Goal: Task Accomplishment & Management: Complete application form

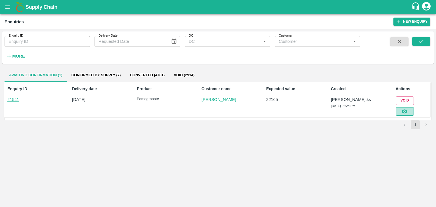
click at [402, 108] on icon "button" at bounding box center [404, 111] width 6 height 6
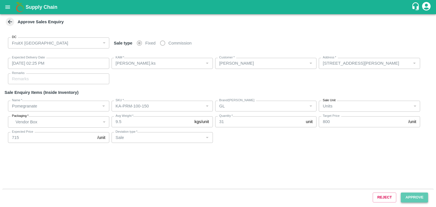
click at [415, 198] on button "Approve" at bounding box center [414, 198] width 27 height 10
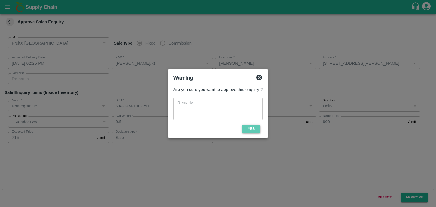
click at [254, 130] on button "Yes" at bounding box center [251, 129] width 18 height 8
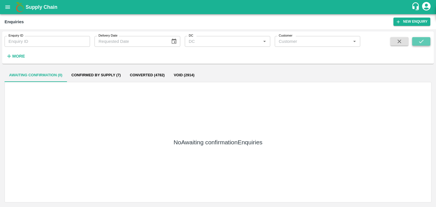
click at [427, 40] on button "submit" at bounding box center [421, 41] width 18 height 9
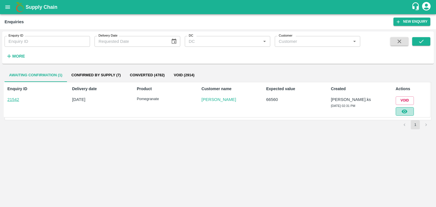
click at [402, 115] on button "button" at bounding box center [405, 111] width 18 height 9
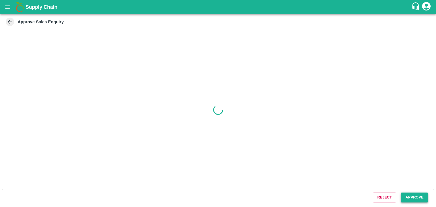
click at [417, 193] on button "Approve" at bounding box center [414, 198] width 27 height 10
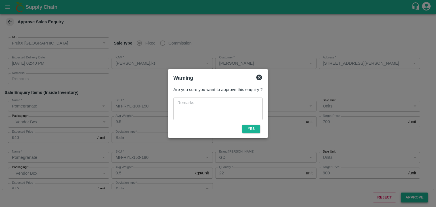
type input "19/08/2025 02:40 PM"
type input "Srinivasa.ks"
type input "Ramesh M"
type input "4/44 Goundar Street, Kadayam Nallapallayam , Villupuram, Viluppuram, Viluppuram…"
type input "Pomegranate"
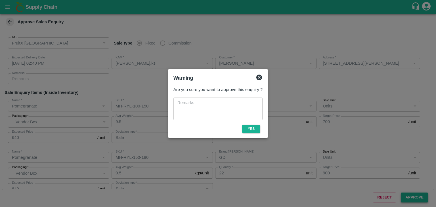
type input "MH-RYL-100-150"
type input "GD"
type input "Sale"
type input "Pomegranate"
type input "MH-RYL-150-180"
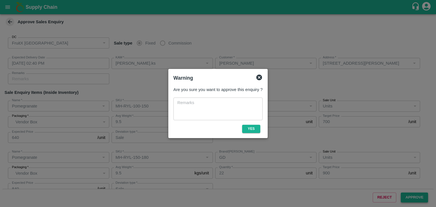
type input "GD"
type input "Sale"
type input "Pomegranate"
type input "MH-RYL-180-220"
type input "GD"
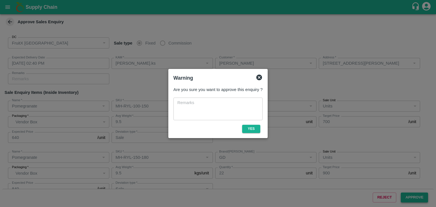
type input "Sale"
type input "Pomegranate"
type input "MH-RYL-220-250"
type input "GD"
type input "Sale"
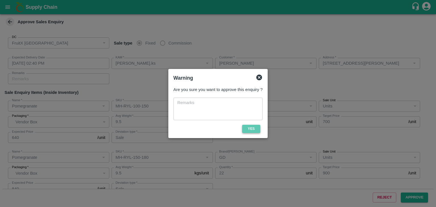
click at [252, 126] on button "Yes" at bounding box center [251, 129] width 18 height 8
click at [337, 91] on div at bounding box center [218, 103] width 436 height 207
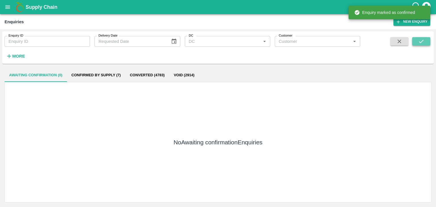
click at [416, 41] on button "submit" at bounding box center [421, 41] width 18 height 9
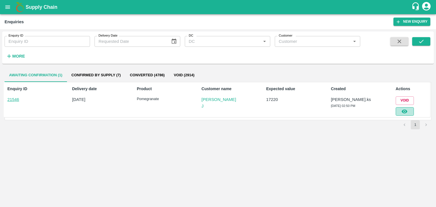
click at [396, 112] on button "button" at bounding box center [405, 111] width 18 height 9
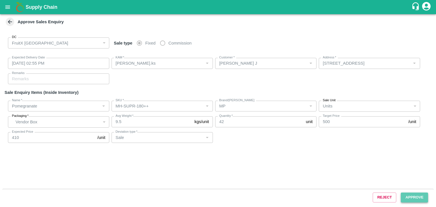
click at [410, 199] on button "Approve" at bounding box center [414, 198] width 27 height 10
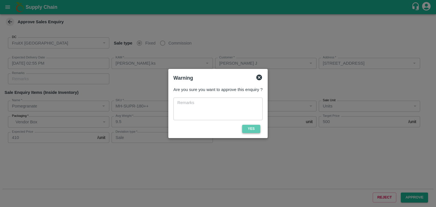
click at [251, 131] on button "Yes" at bounding box center [251, 129] width 18 height 8
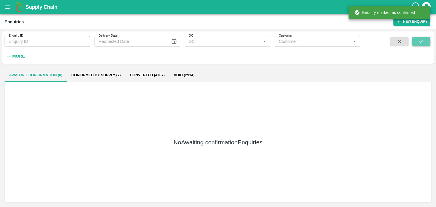
click at [419, 42] on icon "submit" at bounding box center [421, 41] width 6 height 6
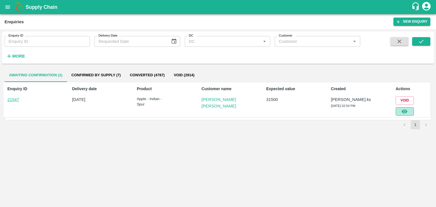
click at [409, 111] on button "button" at bounding box center [405, 111] width 18 height 9
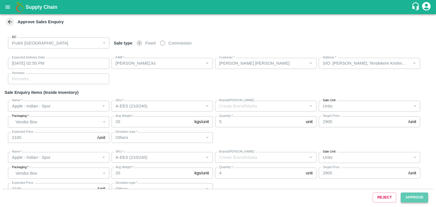
click at [413, 194] on button "Approve" at bounding box center [414, 198] width 27 height 10
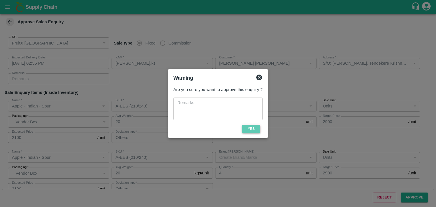
click at [246, 129] on button "Yes" at bounding box center [251, 129] width 18 height 8
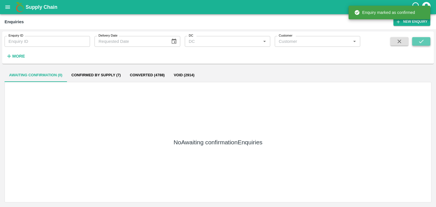
click at [417, 40] on button "submit" at bounding box center [421, 41] width 18 height 9
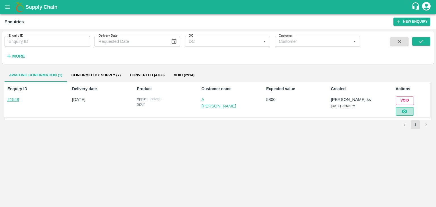
click at [408, 114] on button "button" at bounding box center [405, 111] width 18 height 9
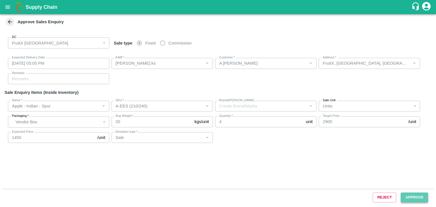
click at [415, 197] on button "Approve" at bounding box center [414, 198] width 27 height 10
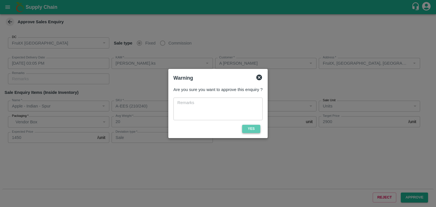
click at [243, 127] on button "Yes" at bounding box center [251, 129] width 18 height 8
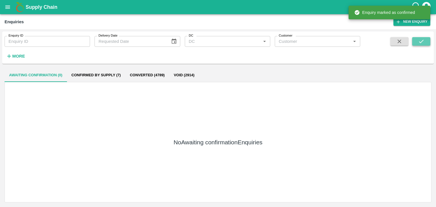
click at [417, 38] on button "submit" at bounding box center [421, 41] width 18 height 9
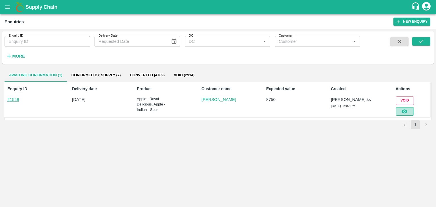
click at [403, 113] on icon "button" at bounding box center [404, 111] width 6 height 6
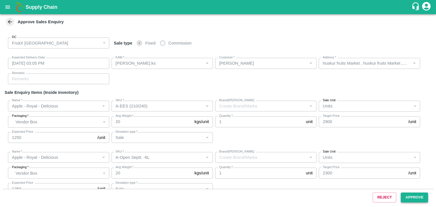
type input "19/08/2025 03:05 PM"
type input "Srinivasa.ks"
type input "Samynathan"
type input "huskur fruits Market , huskur fruits Market , Bangalore, Bangalore Urban, KARNA…"
type input "Apple - Royal - Delicious"
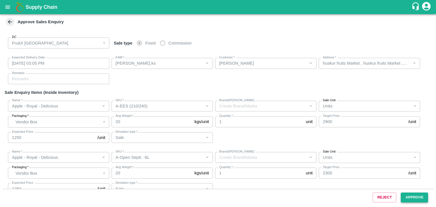
type input "A-EES (210/240)"
type input "Sale"
type input "Apple - Royal - Delicious"
type input "A-Open Septt. -6L"
type input "Sale"
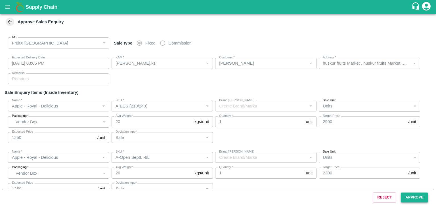
type input "Apple - Royal - Delicious"
type input "A-EES (210/240)"
type input "Sale"
type input "Apple - Royal - Delicious"
type input "A-Open Septt. -6L"
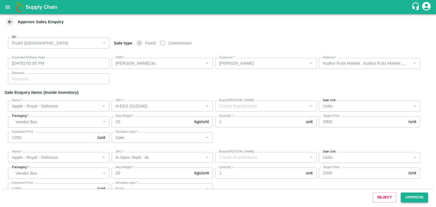
type input "Sale"
type input "Apple - Indian - Spur"
type input "A-S (150)"
type input "Sale"
click at [420, 197] on button "Approve" at bounding box center [414, 198] width 27 height 10
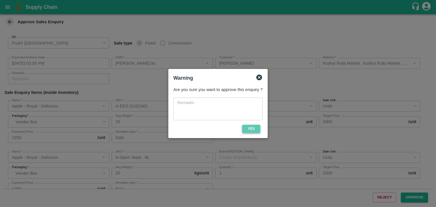
click at [250, 130] on button "Yes" at bounding box center [251, 129] width 18 height 8
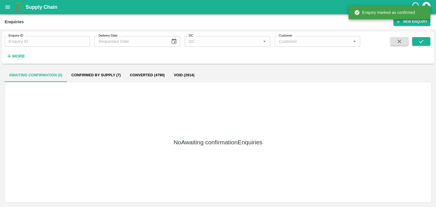
click at [250, 130] on div "No Awaiting confirmation Enquiries" at bounding box center [218, 142] width 427 height 121
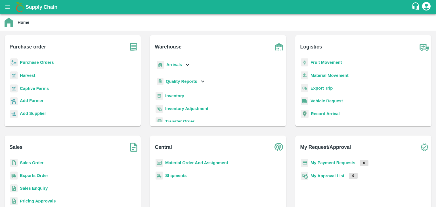
click at [175, 96] on b "Inventory" at bounding box center [174, 96] width 19 height 5
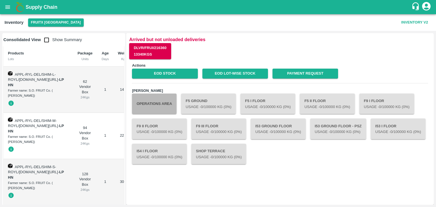
click at [162, 101] on button "Operations Area" at bounding box center [154, 104] width 45 height 20
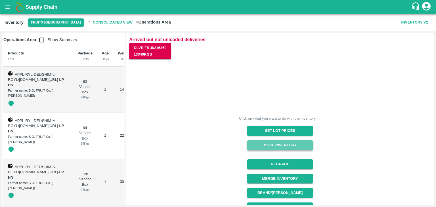
click at [269, 143] on button "Move Inventory" at bounding box center [280, 146] width 66 height 10
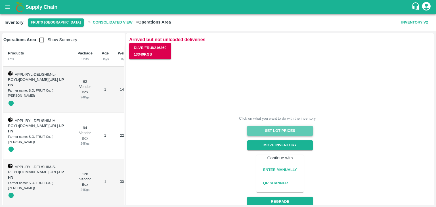
click at [273, 131] on button "Set Lot Prices" at bounding box center [280, 131] width 66 height 10
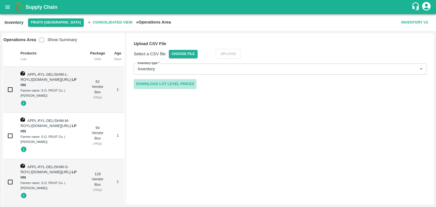
click at [186, 84] on link "Download Lot Level Prices" at bounding box center [165, 84] width 63 height 10
click at [166, 86] on link "Download Lot Level Prices" at bounding box center [165, 84] width 63 height 10
click at [35, 20] on button "FruitX [GEOGRAPHIC_DATA]" at bounding box center [56, 22] width 56 height 8
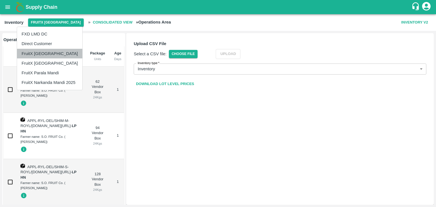
click at [54, 55] on li "FruitX [GEOGRAPHIC_DATA]" at bounding box center [49, 54] width 65 height 10
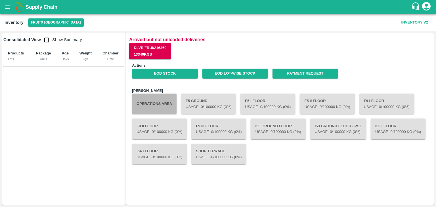
click at [154, 109] on button "Operations Area" at bounding box center [154, 104] width 45 height 20
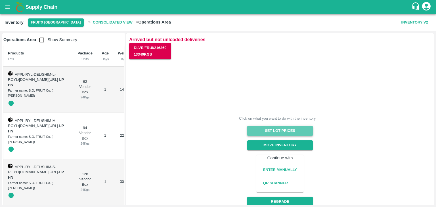
click at [252, 128] on button "Set Lot Prices" at bounding box center [280, 131] width 66 height 10
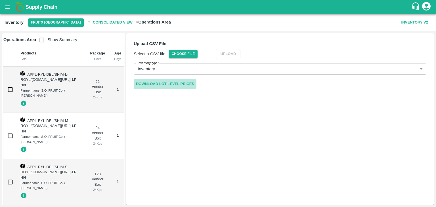
click at [187, 83] on link "Download Lot Level Prices" at bounding box center [165, 84] width 63 height 10
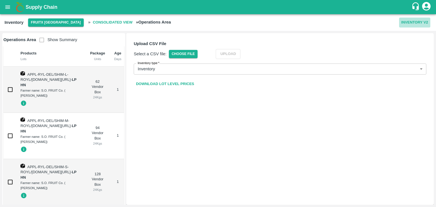
click at [410, 24] on button "Inventory V2" at bounding box center [414, 23] width 31 height 10
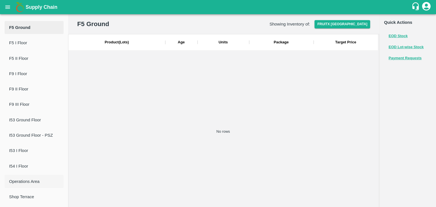
click at [29, 180] on span "Operations Area" at bounding box center [34, 182] width 50 height 6
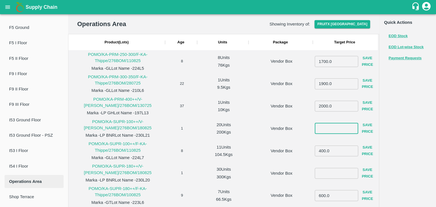
click at [342, 128] on input "number" at bounding box center [336, 128] width 43 height 11
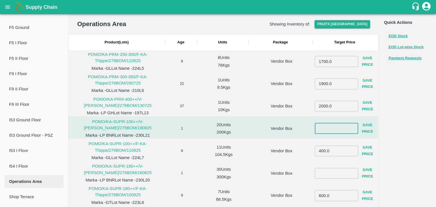
click at [326, 132] on input "number" at bounding box center [336, 128] width 43 height 11
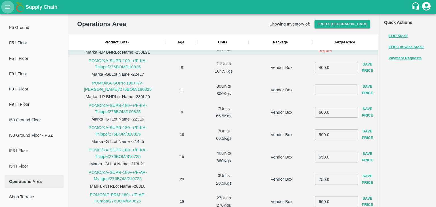
click at [1, 9] on button "open drawer" at bounding box center [7, 7] width 13 height 13
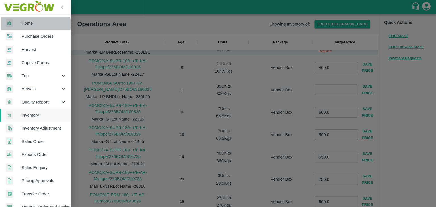
click at [32, 24] on span "Home" at bounding box center [44, 23] width 45 height 6
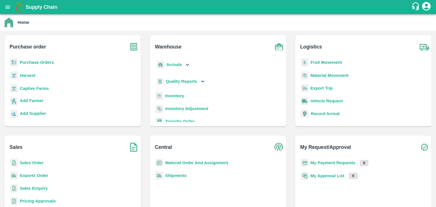
click at [178, 96] on b "Inventory" at bounding box center [174, 96] width 19 height 5
click at [175, 97] on b "Inventory" at bounding box center [174, 96] width 19 height 5
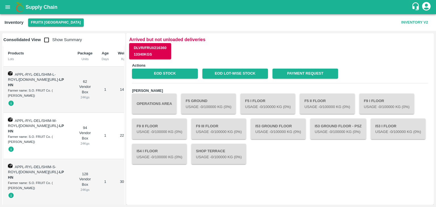
click at [407, 28] on div "Inventory FruitX Bangalore Inventory V2" at bounding box center [218, 22] width 436 height 17
click at [407, 23] on button "Inventory V2" at bounding box center [414, 23] width 31 height 10
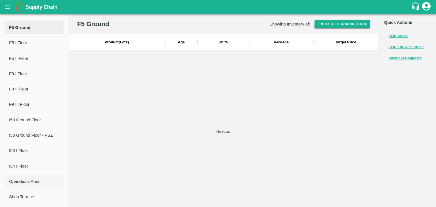
click at [34, 183] on span "Operations Area" at bounding box center [34, 182] width 50 height 6
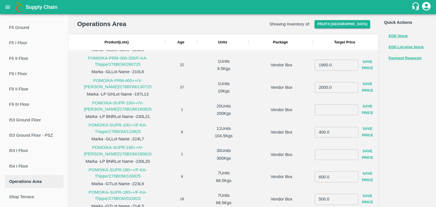
click at [325, 110] on input "number" at bounding box center [336, 109] width 43 height 11
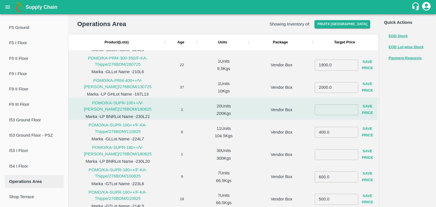
click at [333, 118] on div "​ Save Price" at bounding box center [346, 110] width 62 height 20
click at [323, 110] on input "number" at bounding box center [336, 109] width 43 height 11
click at [325, 152] on input "number" at bounding box center [336, 154] width 43 height 11
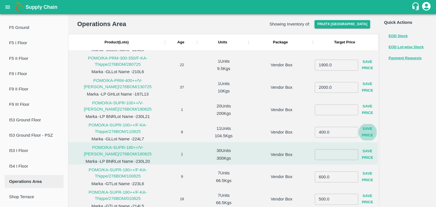
click at [316, 109] on input "number" at bounding box center [336, 109] width 43 height 11
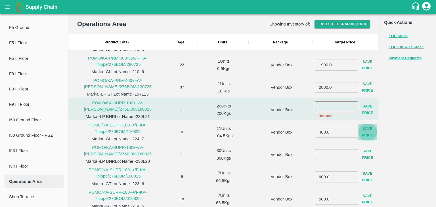
click at [366, 135] on button "Save Price" at bounding box center [367, 132] width 19 height 16
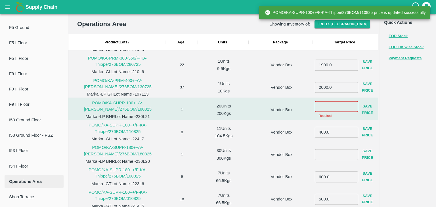
click at [324, 106] on input "number" at bounding box center [336, 106] width 43 height 11
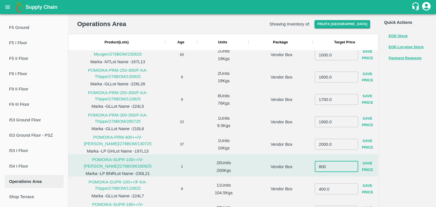
type input "800"
click at [364, 170] on button "Save Price" at bounding box center [367, 167] width 19 height 16
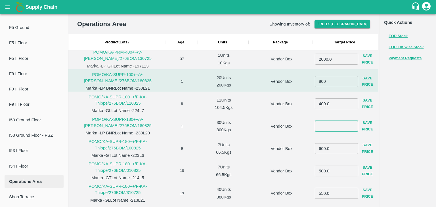
click at [330, 123] on input "number" at bounding box center [336, 126] width 43 height 11
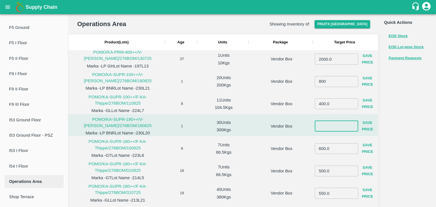
type input "9"
type input "650"
click at [372, 121] on button "Save Price" at bounding box center [367, 126] width 19 height 16
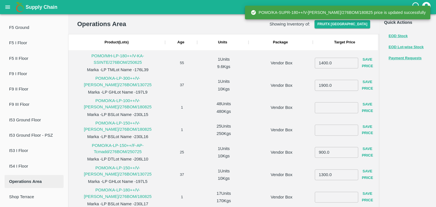
scroll to position [1707, 0]
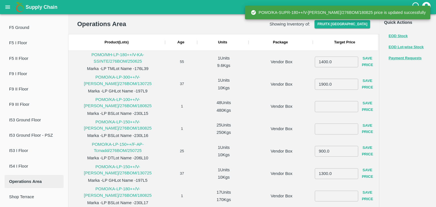
click at [336, 105] on input "number" at bounding box center [336, 106] width 43 height 11
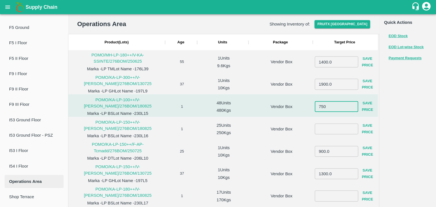
type input "750"
click at [370, 103] on button "Save Price" at bounding box center [367, 107] width 19 height 16
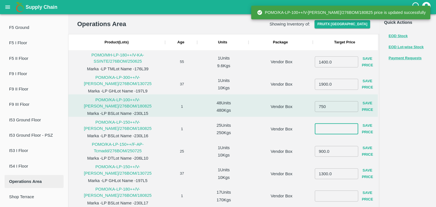
click at [334, 124] on input "number" at bounding box center [336, 129] width 43 height 11
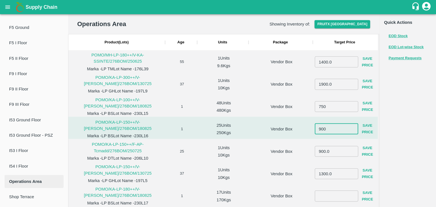
type input "900"
click at [370, 128] on button "Save Price" at bounding box center [367, 129] width 19 height 16
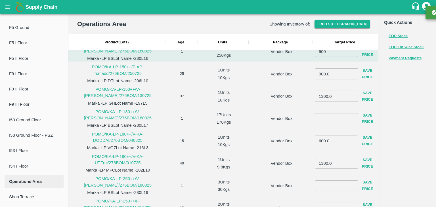
scroll to position [1810, 0]
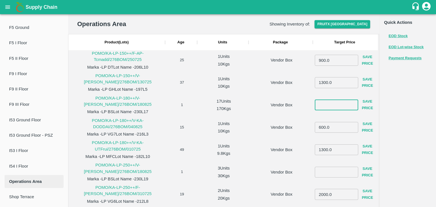
click at [336, 106] on input "number" at bounding box center [336, 105] width 43 height 11
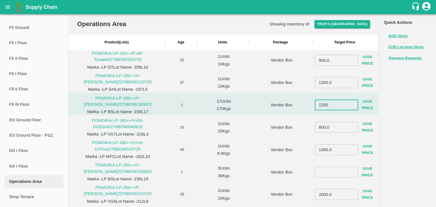
type input "1200"
click at [360, 107] on button "Save Price" at bounding box center [367, 105] width 19 height 16
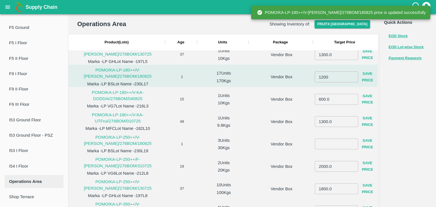
scroll to position [1836, 0]
click at [330, 148] on input "number" at bounding box center [336, 144] width 43 height 11
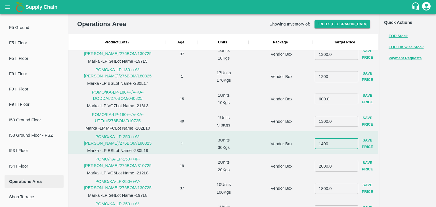
type input "1400"
click at [361, 142] on button "Save Price" at bounding box center [367, 144] width 19 height 16
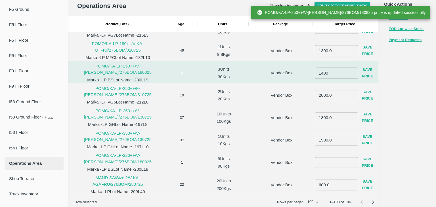
scroll to position [23, 0]
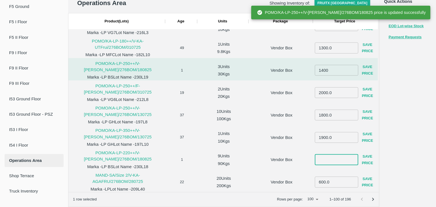
click at [343, 160] on input "number" at bounding box center [336, 159] width 43 height 11
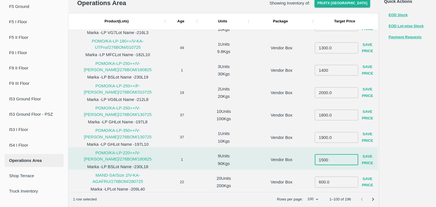
type input "1500"
click at [363, 154] on button "Save Price" at bounding box center [367, 160] width 19 height 16
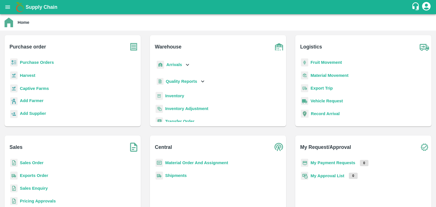
click at [43, 188] on b "Sales Enquiry" at bounding box center [34, 188] width 28 height 5
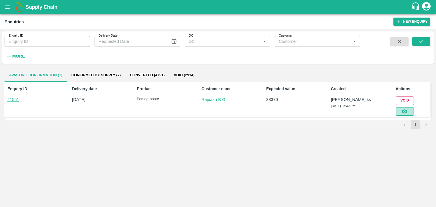
click at [407, 113] on icon "button" at bounding box center [404, 111] width 6 height 6
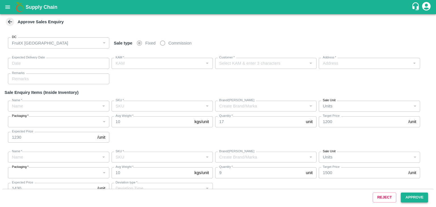
click at [420, 192] on div "Reject Approve" at bounding box center [218, 197] width 432 height 17
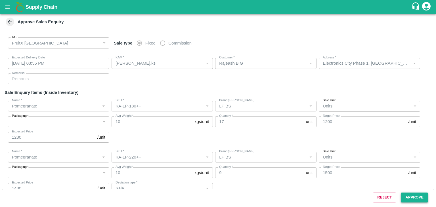
type input "19/08/2025 03:55 PM"
type input "Srinivasa.ks"
type input "Rajeash B G"
type input "Electronics City Phase 1, APMC Yard, Bangalore, Bangalore Rural, KARNATAKA, 560…"
type input "Pomegranate"
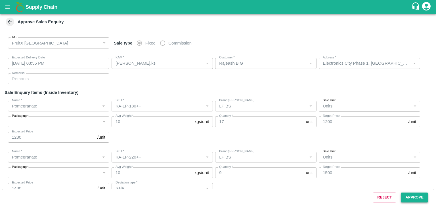
type input "KA-LP-180++"
type input "LP BS"
type input "Pomegranate"
type input "KA-LP-220++"
type input "LP BS"
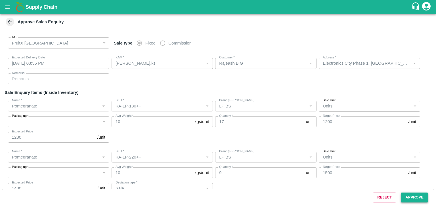
type input "Sale"
type input "Pomegranate"
type input "KA-LP-250++"
type input "LP BS"
click at [422, 197] on button "Approve" at bounding box center [414, 198] width 27 height 10
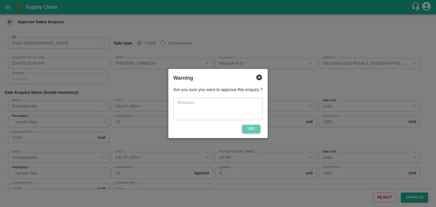
click at [251, 127] on button "Yes" at bounding box center [251, 129] width 18 height 8
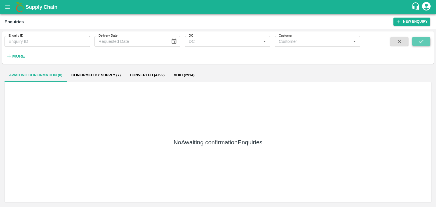
click at [418, 41] on button "submit" at bounding box center [421, 41] width 18 height 9
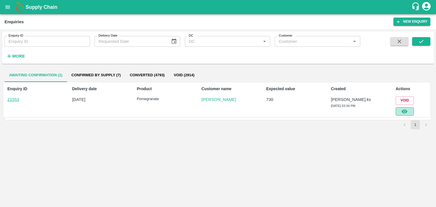
click at [401, 111] on button "button" at bounding box center [405, 111] width 18 height 9
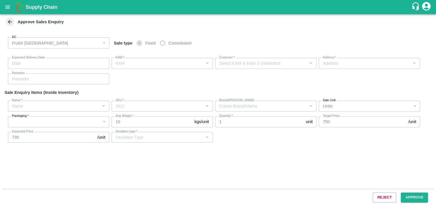
type input "19/08/2025 03:45 PM"
type input "Srinivasa.ks"
type input "Shashikala"
type input "I53, Huskur Fruit Market , Singena Agrahara Road , Bangalore , Bengaluru (Banga…"
type input "Pomegranate"
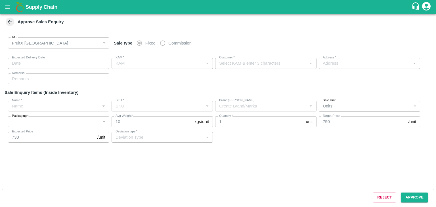
type input "KA-LP-100++"
type input "LP BS"
type input "Sale"
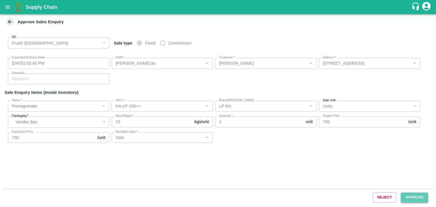
click at [418, 197] on button "Approve" at bounding box center [414, 198] width 27 height 10
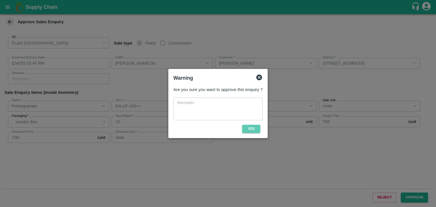
click at [246, 128] on button "Yes" at bounding box center [251, 129] width 18 height 8
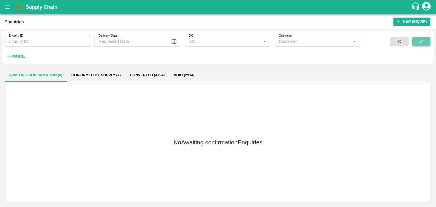
click at [417, 45] on button "submit" at bounding box center [421, 41] width 18 height 9
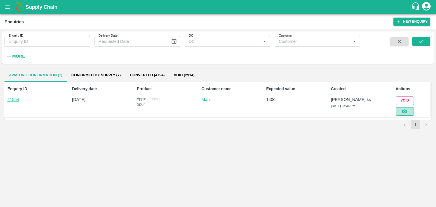
click at [408, 114] on icon "button" at bounding box center [404, 111] width 6 height 6
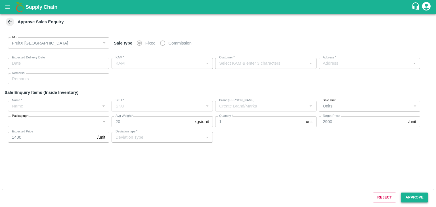
type input "19/08/2025 03:45 PM"
type input "Srinivasa.ks"
type input "Mani"
type input "23, Adhichanur, Viluppuram, Viluppuram, TAMILNADU, 605758"
type input "Apple - Indian - Spur"
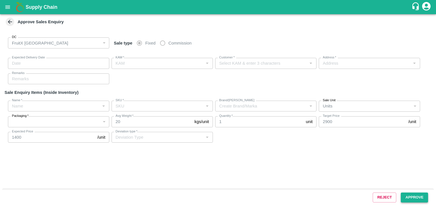
type input "A-EES (210/240)"
type input "Sale"
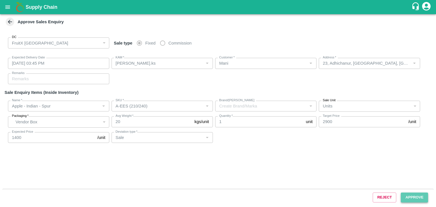
click at [415, 193] on button "Approve" at bounding box center [414, 198] width 27 height 10
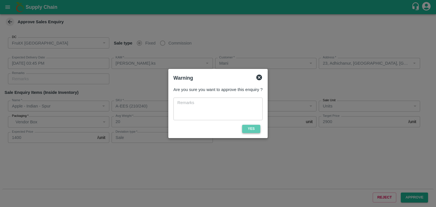
click at [257, 126] on button "Yes" at bounding box center [251, 129] width 18 height 8
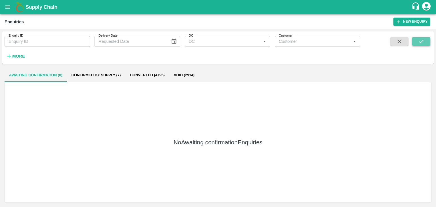
click at [429, 39] on button "submit" at bounding box center [421, 41] width 18 height 9
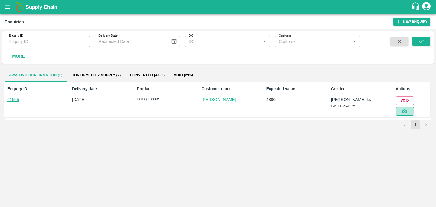
click at [407, 112] on icon "button" at bounding box center [404, 111] width 6 height 6
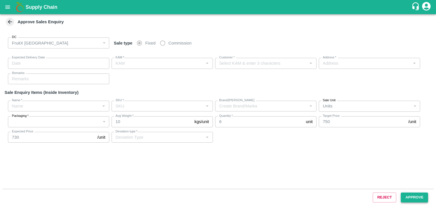
type input "19/08/2025 03:55 PM"
type input "Srinivasa.ks"
type input "Shashikala"
type input "I53, Huskur Fruit Market , Singena Agrahara Road , Bangalore , Bengaluru (Banga…"
type input "Pomegranate"
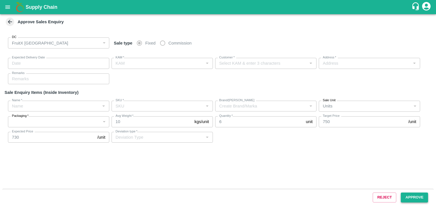
type input "KA-LP-100++"
type input "LP BS"
type input "Others"
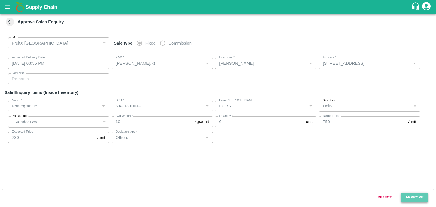
click at [419, 194] on button "Approve" at bounding box center [414, 198] width 27 height 10
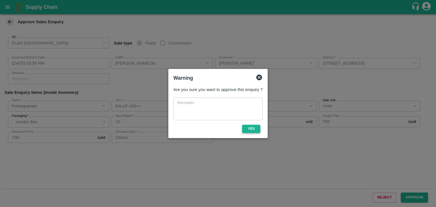
click at [256, 132] on button "Yes" at bounding box center [251, 129] width 18 height 8
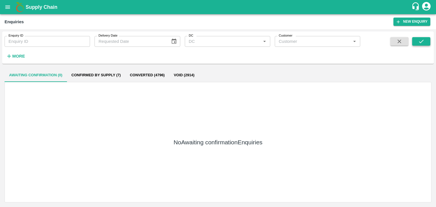
click at [422, 42] on icon "submit" at bounding box center [421, 41] width 6 height 6
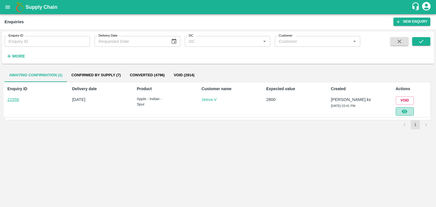
drag, startPoint x: 409, startPoint y: 111, endPoint x: 406, endPoint y: 110, distance: 2.9
click at [406, 110] on icon "button" at bounding box center [404, 111] width 6 height 6
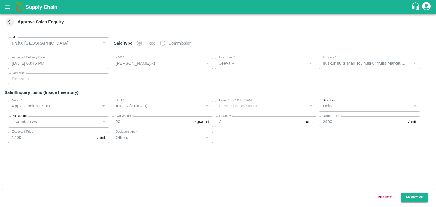
type input "19/08/2025 03:45 PM"
type input "Srinivasa.ks"
type input "Jeeva V"
type input "huskur fruits Market , huskur fruits Market , Bangalore, Bangalore Rural, KARNA…"
type input "Apple - Indian - Spur"
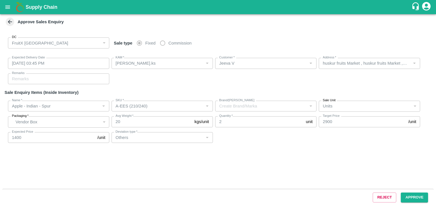
type input "A-EES (210/240)"
type input "Others"
click at [421, 197] on button "Approve" at bounding box center [414, 198] width 27 height 10
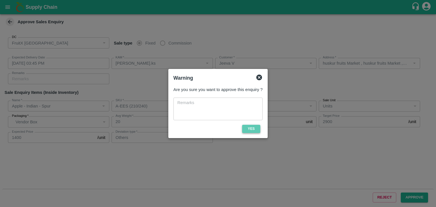
click at [253, 126] on button "Yes" at bounding box center [251, 129] width 18 height 8
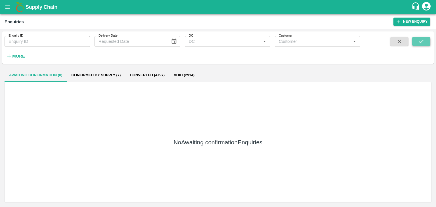
click at [423, 42] on icon "submit" at bounding box center [421, 41] width 6 height 6
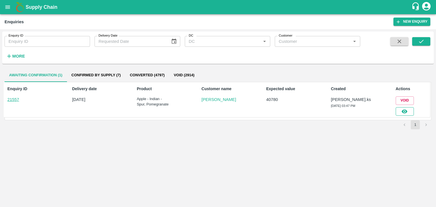
click at [398, 109] on button "button" at bounding box center [405, 111] width 18 height 9
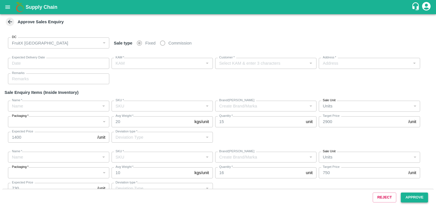
click at [406, 197] on button "Approve" at bounding box center [414, 198] width 27 height 10
type input "19/08/2025 03:50 PM"
type input "Srinivasa.ks"
type input "Mohammed Khaleel"
type input "67, 3rd Cross C Block, Ghousiya Nagar, udyagiri. , Mysore, Mysore, KARNATAKA, 5…"
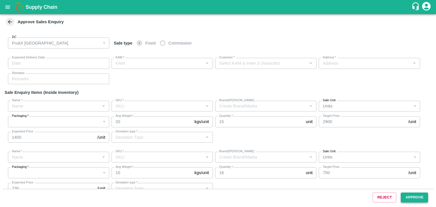
type input "Apple - Indian - Spur"
type input "A-EES (210/240)"
type input "Others"
type input "Pomegranate"
type input "KA-LP-100++"
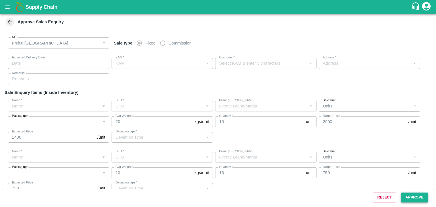
type input "LP BS"
type input "Others"
type input "Pomegranate"
type input "KA-LP-150++"
type input "LP BS"
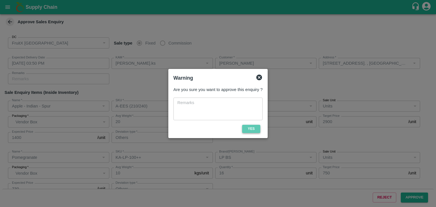
click at [244, 128] on button "Yes" at bounding box center [251, 129] width 18 height 8
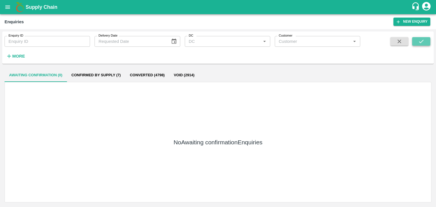
click at [426, 38] on button "submit" at bounding box center [421, 41] width 18 height 9
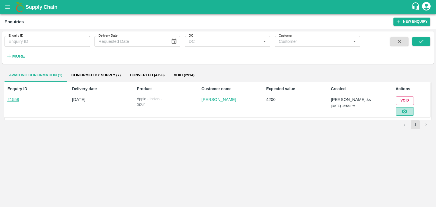
click at [409, 110] on button "button" at bounding box center [405, 111] width 18 height 9
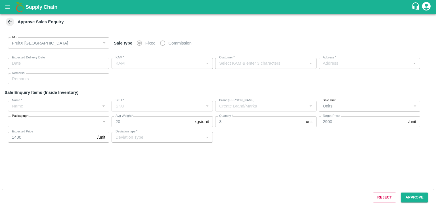
type input "[DATE] 04:05 PM"
type input "[PERSON_NAME].ks"
type input "[PERSON_NAME]"
type input "huskur i53, kanarataka, [GEOGRAPHIC_DATA], [GEOGRAPHIC_DATA] ([GEOGRAPHIC_DATA]…"
type input "Apple - Indian - Spur"
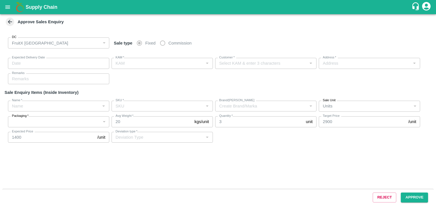
type input "A-EES (210/240)"
type input "Sale"
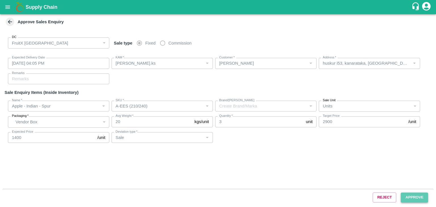
click at [421, 198] on button "Approve" at bounding box center [414, 198] width 27 height 10
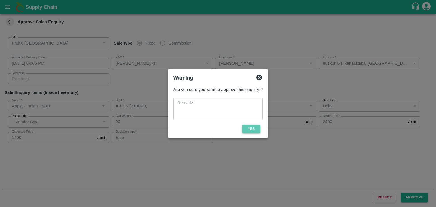
click at [254, 125] on button "Yes" at bounding box center [251, 129] width 18 height 8
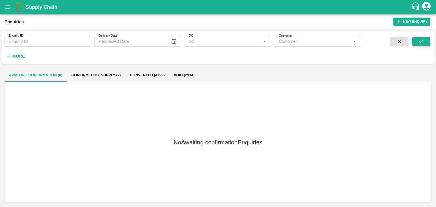
click at [423, 42] on icon "submit" at bounding box center [421, 41] width 6 height 6
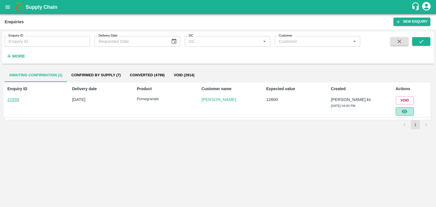
click at [403, 110] on icon "button" at bounding box center [405, 112] width 6 height 4
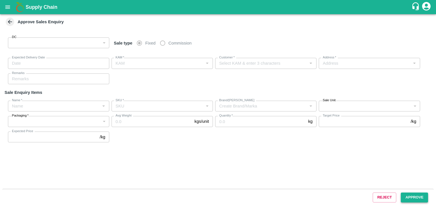
type input "147"
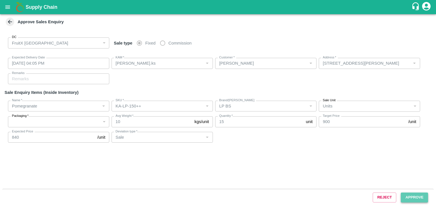
type input "19/08/2025 04:05 PM"
type input "[PERSON_NAME].ks"
type input "[PERSON_NAME]"
type input "[STREET_ADDRESS][PERSON_NAME]"
click at [405, 197] on button "Approve" at bounding box center [414, 198] width 27 height 10
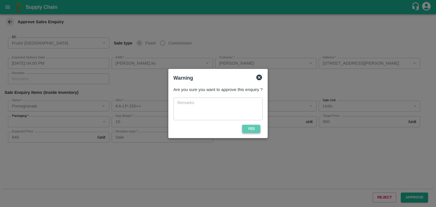
click at [250, 125] on button "Yes" at bounding box center [251, 129] width 18 height 8
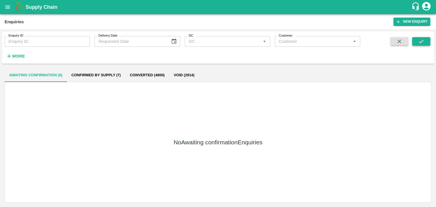
click at [414, 46] on button "submit" at bounding box center [421, 41] width 18 height 9
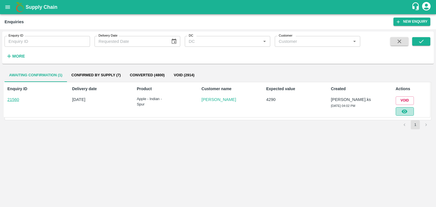
click at [404, 113] on icon "button" at bounding box center [404, 111] width 6 height 6
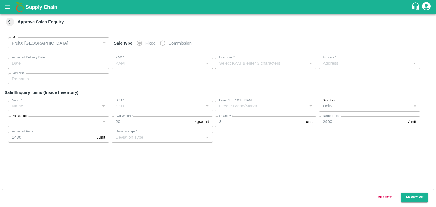
type input "19/08/2025 04:10 PM"
type input "[PERSON_NAME].ks"
type input "[PERSON_NAME]"
type input "[STREET_ADDRESS]"
type input "Apple - Indian - Spur"
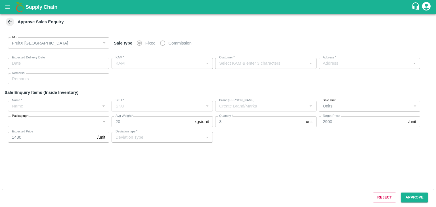
type input "A-EES (210/240)"
type input "Sale"
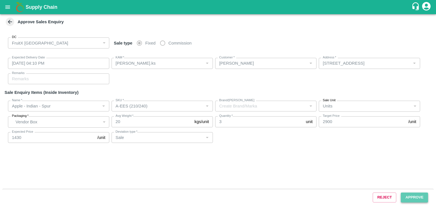
click at [417, 202] on button "Approve" at bounding box center [414, 198] width 27 height 10
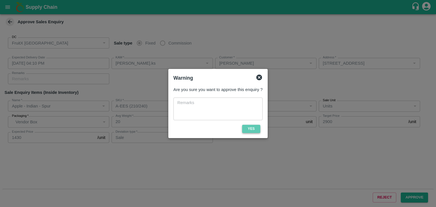
click at [247, 125] on button "Yes" at bounding box center [251, 129] width 18 height 8
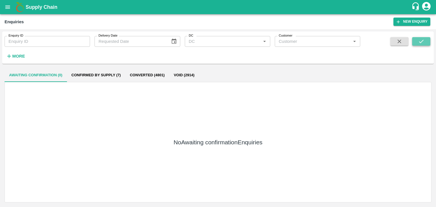
click at [417, 38] on button "submit" at bounding box center [421, 41] width 18 height 9
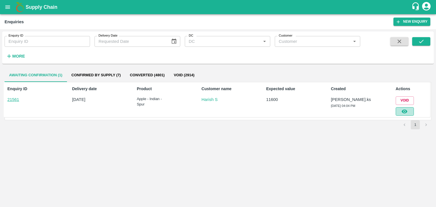
click at [407, 110] on icon "button" at bounding box center [404, 111] width 6 height 6
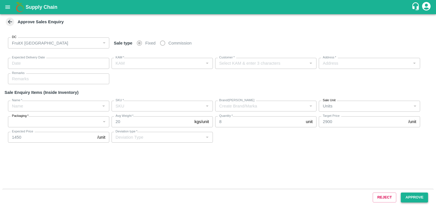
type input "19/08/2025 04:10 PM"
type input "[PERSON_NAME].ks"
type input "Harish S"
type input "I53 huskur 560100, [GEOGRAPHIC_DATA], [GEOGRAPHIC_DATA] , [GEOGRAPHIC_DATA] ([G…"
type input "Apple - Indian - Spur"
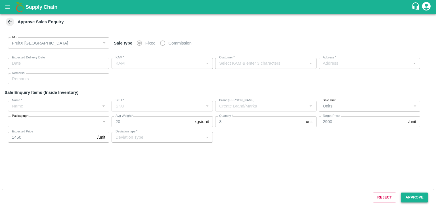
type input "A-EES (210/240)"
type input "Sale"
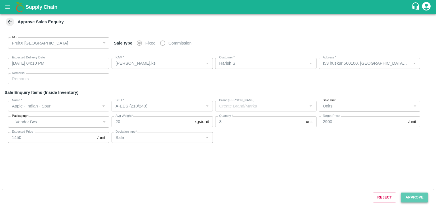
click at [405, 201] on button "Approve" at bounding box center [414, 198] width 27 height 10
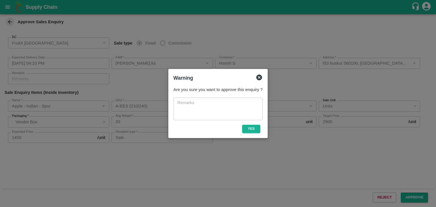
click at [257, 124] on div "Are you sure you want to approve this enquiry ? x ​ Yes" at bounding box center [218, 109] width 94 height 51
click at [256, 125] on button "Yes" at bounding box center [251, 129] width 18 height 8
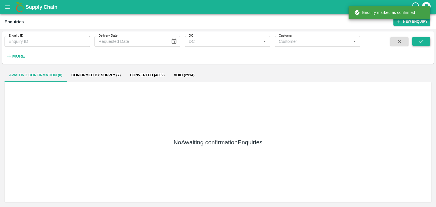
click at [420, 46] on span at bounding box center [421, 48] width 18 height 23
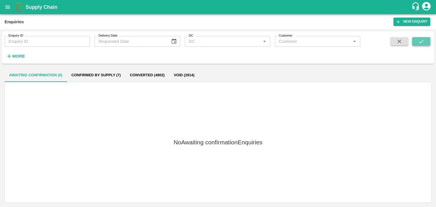
click at [420, 43] on icon "submit" at bounding box center [421, 41] width 6 height 6
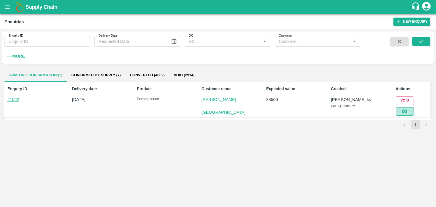
click at [405, 110] on icon "button" at bounding box center [405, 112] width 6 height 4
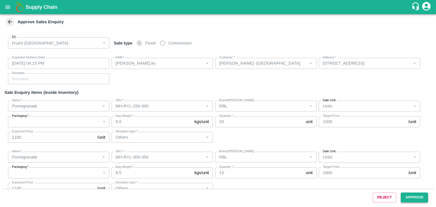
type input "19/08/2025 04:15 PM"
type input "[PERSON_NAME].ks"
type input "[PERSON_NAME] -[GEOGRAPHIC_DATA]"
type input "[STREET_ADDRESS]"
type input "Pomegranate"
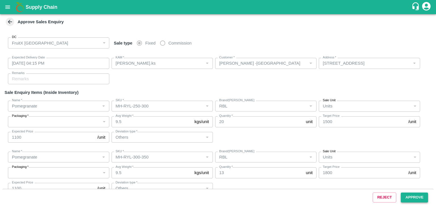
type input "MH-RYL-250-300"
type input "RBL"
type input "Others"
type input "Pomegranate"
type input "MH-RYL-300-350"
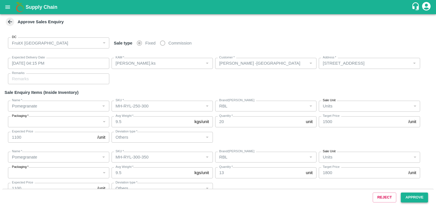
type input "RBL"
type input "Others"
type input "Pomegranate"
type input "MH-RYL-350-400"
type input "RBL"
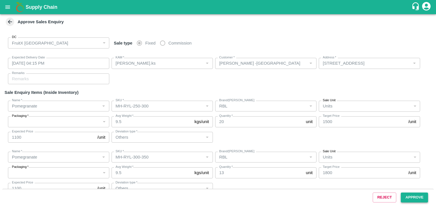
type input "Others"
click at [414, 194] on button "Approve" at bounding box center [414, 198] width 27 height 10
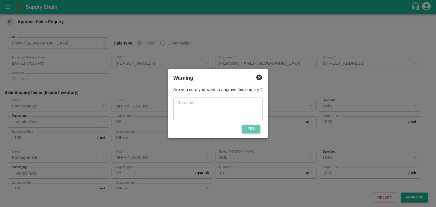
click at [252, 130] on button "Yes" at bounding box center [251, 129] width 18 height 8
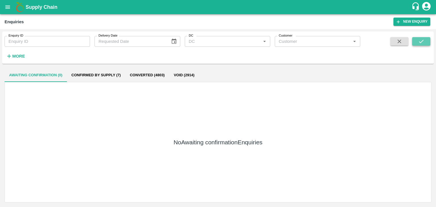
click at [420, 40] on icon "submit" at bounding box center [421, 41] width 6 height 6
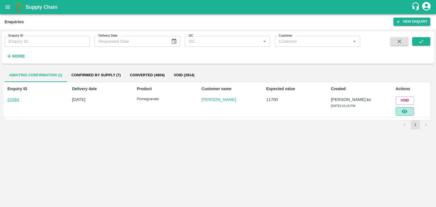
click at [408, 111] on button "button" at bounding box center [405, 111] width 18 height 9
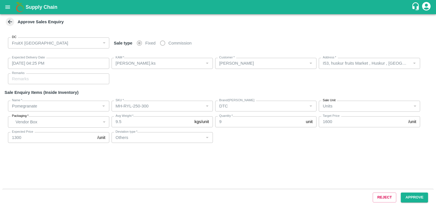
click at [406, 192] on div "Reject Approve" at bounding box center [218, 197] width 432 height 17
click at [406, 196] on button "Approve" at bounding box center [414, 198] width 27 height 10
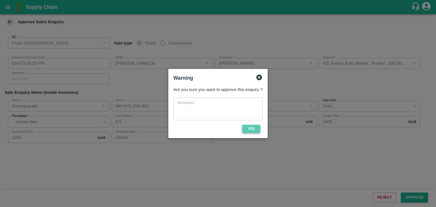
click at [246, 126] on button "Yes" at bounding box center [251, 129] width 18 height 8
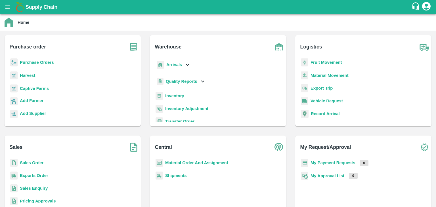
click at [40, 160] on p "Sales Order" at bounding box center [32, 163] width 24 height 6
click at [39, 164] on b "Sales Order" at bounding box center [32, 163] width 24 height 5
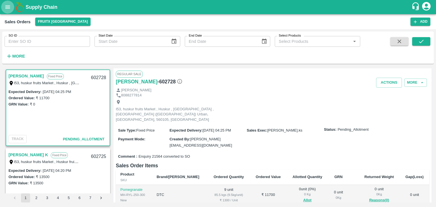
click at [7, 10] on icon "open drawer" at bounding box center [8, 7] width 6 height 6
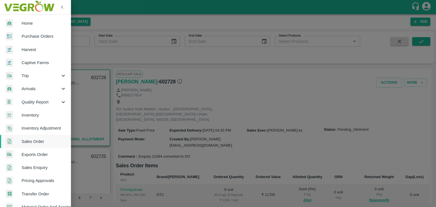
click at [42, 168] on span "Sales Enquiry" at bounding box center [44, 168] width 45 height 6
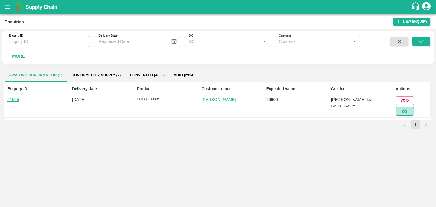
click at [406, 112] on icon "button" at bounding box center [405, 112] width 6 height 4
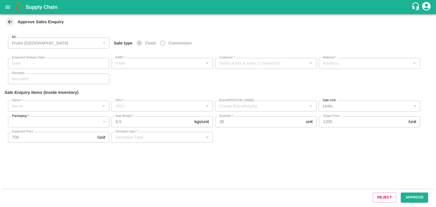
type input "[DATE] 04:55 PM"
type input "[PERSON_NAME].ks"
type input "[PERSON_NAME]"
type input "I53, huskur fruits Market , Huskur , [GEOGRAPHIC_DATA] , [GEOGRAPHIC_DATA] ([GE…"
type input "Pomegranate"
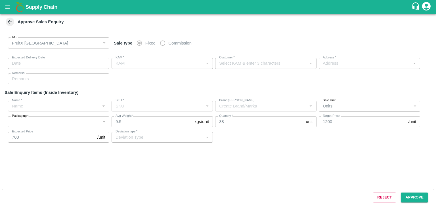
type input "MH-RYL-180-220"
type input "MP"
type input "Sale"
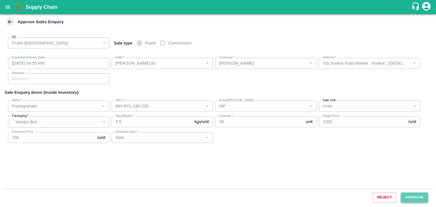
click at [421, 197] on button "Approve" at bounding box center [414, 198] width 27 height 10
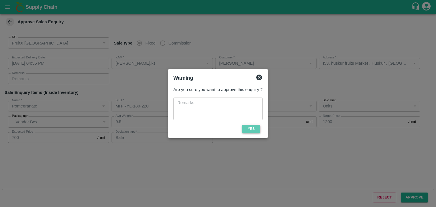
click at [252, 128] on button "Yes" at bounding box center [251, 129] width 18 height 8
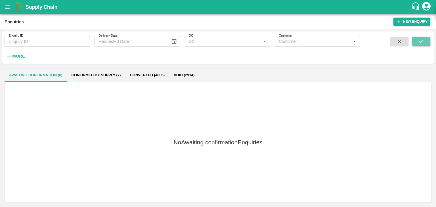
click at [419, 43] on icon "submit" at bounding box center [421, 41] width 6 height 6
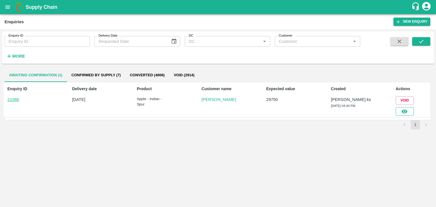
click at [402, 112] on icon "button" at bounding box center [405, 112] width 6 height 4
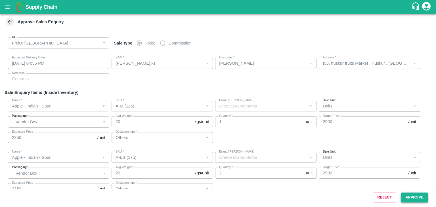
click at [414, 197] on button "Approve" at bounding box center [414, 198] width 27 height 10
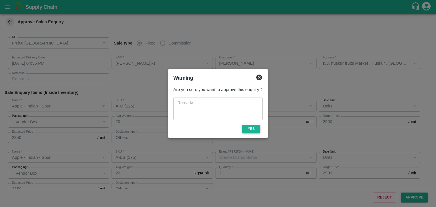
click at [244, 128] on button "Yes" at bounding box center [251, 129] width 18 height 8
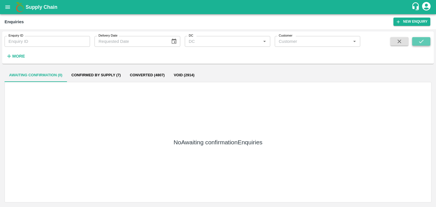
click at [423, 41] on icon "submit" at bounding box center [421, 41] width 5 height 3
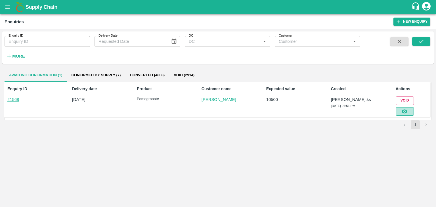
click at [409, 113] on button "button" at bounding box center [405, 111] width 18 height 9
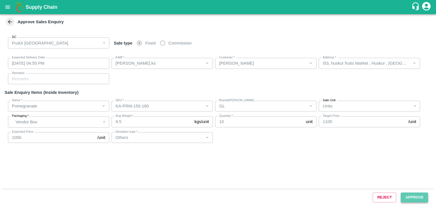
click at [415, 193] on button "Approve" at bounding box center [414, 198] width 27 height 10
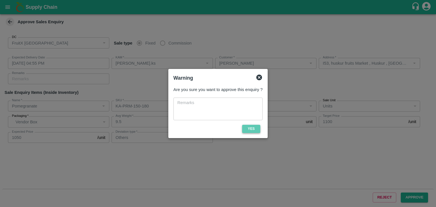
click at [253, 131] on button "Yes" at bounding box center [251, 129] width 18 height 8
